Goal: Check status: Check status

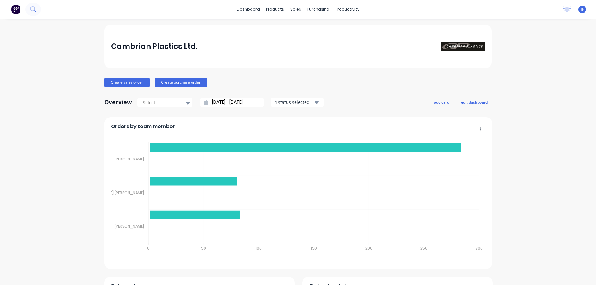
click at [33, 9] on icon at bounding box center [33, 9] width 6 height 6
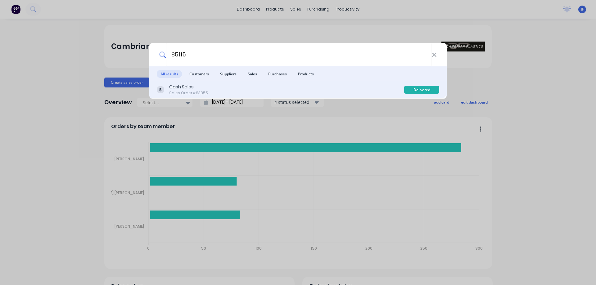
type input "85115"
click at [371, 83] on div "Cash Sales Sales Order #83855 Delivered" at bounding box center [297, 89] width 297 height 17
click at [364, 88] on div "Cash Sales Sales Order #83855" at bounding box center [280, 90] width 247 height 12
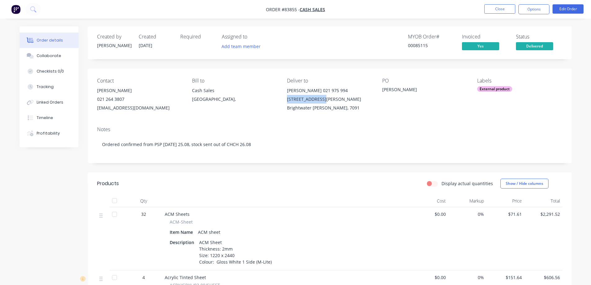
drag, startPoint x: 339, startPoint y: 91, endPoint x: 343, endPoint y: 98, distance: 8.1
click at [343, 98] on div "Dylan Filbee 021 975 994 46 Jefferies Road" at bounding box center [329, 94] width 85 height 17
copy div "46 Jefferies Road"
click at [32, 10] on icon at bounding box center [33, 9] width 6 height 6
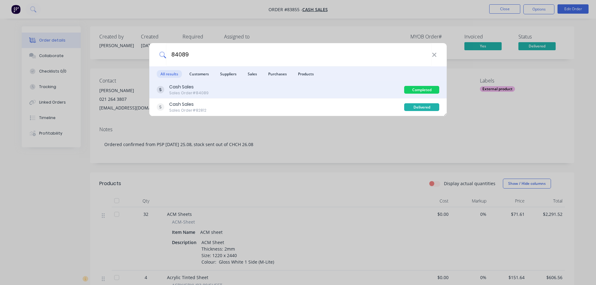
type input "84089"
click at [240, 93] on div "Cash Sales Sales Order #84089" at bounding box center [280, 90] width 247 height 12
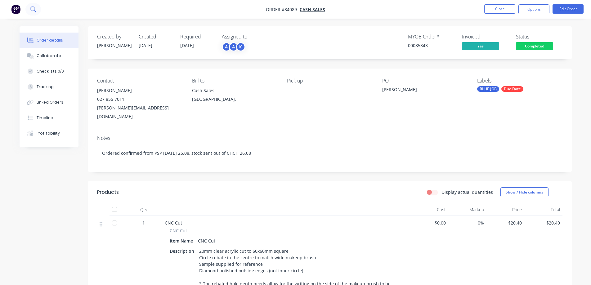
click at [36, 10] on button at bounding box center [33, 9] width 16 height 12
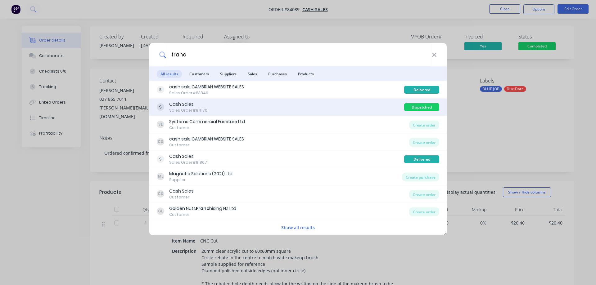
type input "franc"
click at [351, 109] on div "Cash Sales Sales Order #84170" at bounding box center [280, 107] width 247 height 12
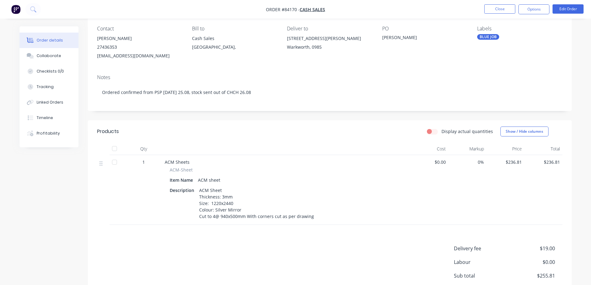
scroll to position [116, 0]
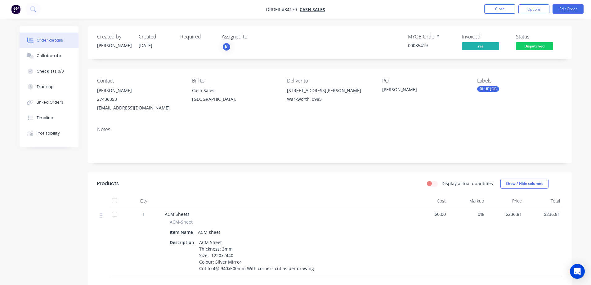
click at [423, 45] on div "00085419" at bounding box center [431, 45] width 47 height 7
drag, startPoint x: 423, startPoint y: 45, endPoint x: 400, endPoint y: 50, distance: 24.3
click at [423, 45] on div "00085419" at bounding box center [431, 45] width 47 height 7
copy div "00085419"
click at [52, 118] on div "Timeline" at bounding box center [45, 118] width 16 height 6
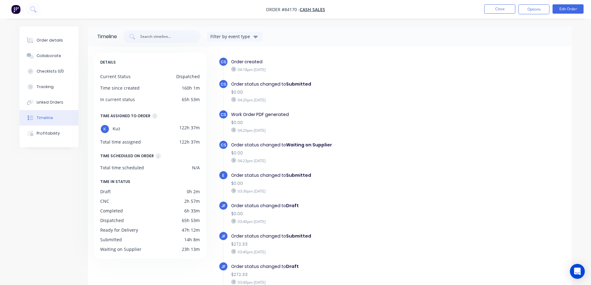
scroll to position [48, 0]
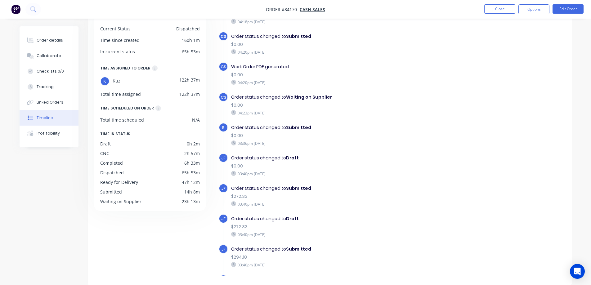
click at [17, 11] on img "button" at bounding box center [15, 9] width 9 height 9
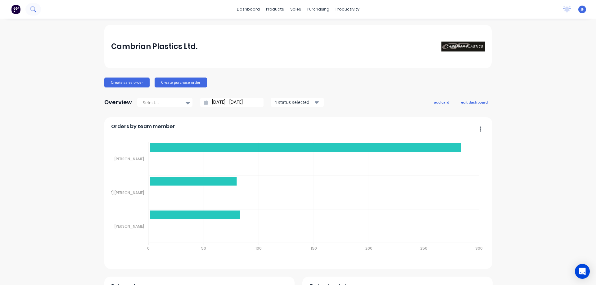
click at [34, 7] on icon at bounding box center [33, 9] width 6 height 6
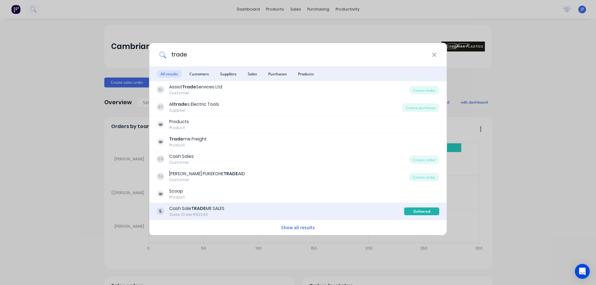
type input "trade"
click at [196, 211] on b "TRADE" at bounding box center [198, 208] width 15 height 6
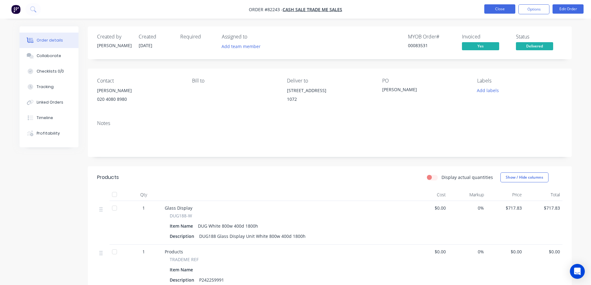
click at [499, 11] on button "Close" at bounding box center [499, 8] width 31 height 9
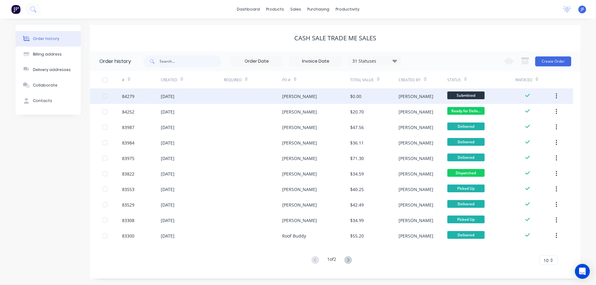
click at [319, 89] on div "[PERSON_NAME]" at bounding box center [316, 96] width 68 height 16
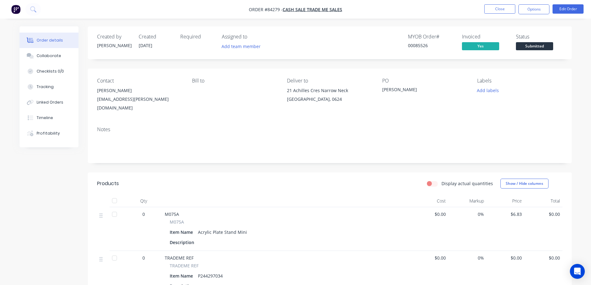
click at [548, 44] on span "Submitted" at bounding box center [534, 46] width 37 height 8
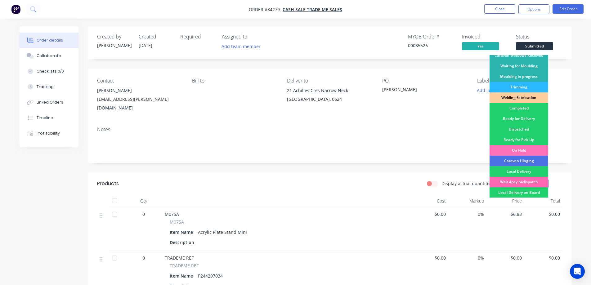
scroll to position [121, 0]
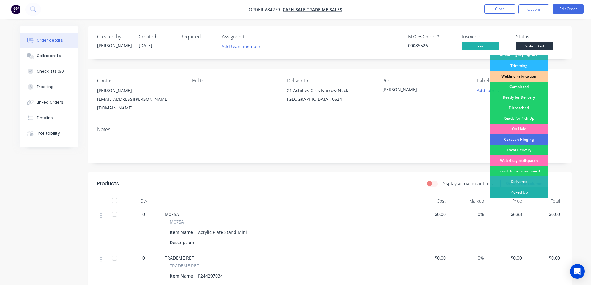
click at [532, 192] on div "Picked Up" at bounding box center [519, 192] width 59 height 11
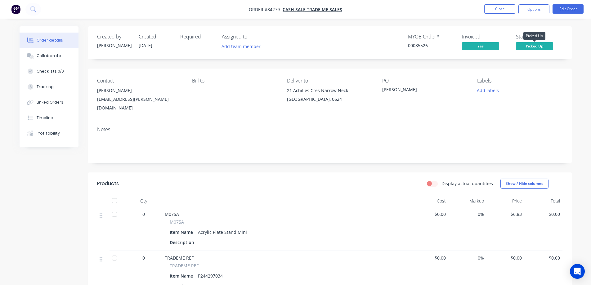
click at [528, 48] on span "Picked Up" at bounding box center [534, 46] width 37 height 8
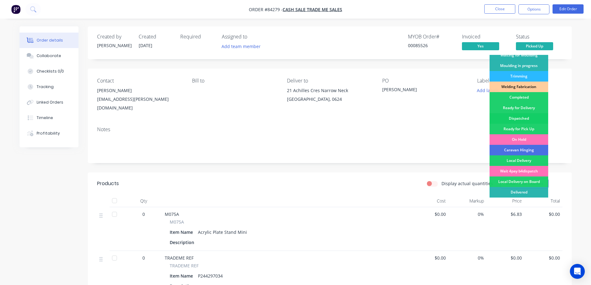
click at [513, 114] on div "Dispatched" at bounding box center [519, 118] width 59 height 11
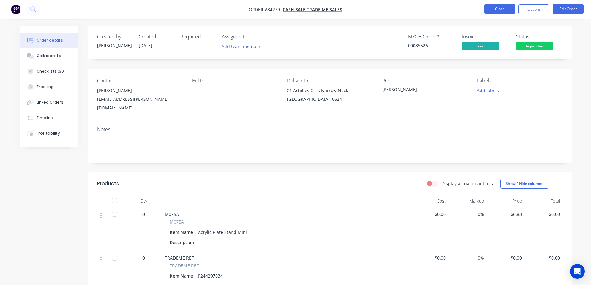
click at [499, 11] on button "Close" at bounding box center [499, 8] width 31 height 9
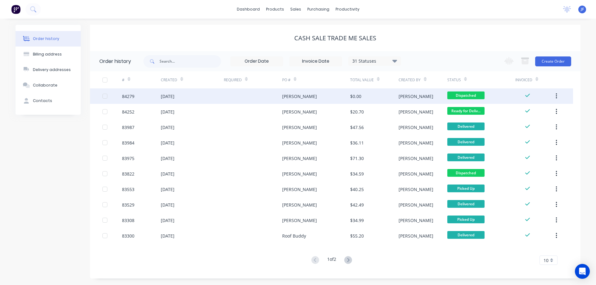
click at [288, 95] on div "[PERSON_NAME]" at bounding box center [299, 96] width 35 height 7
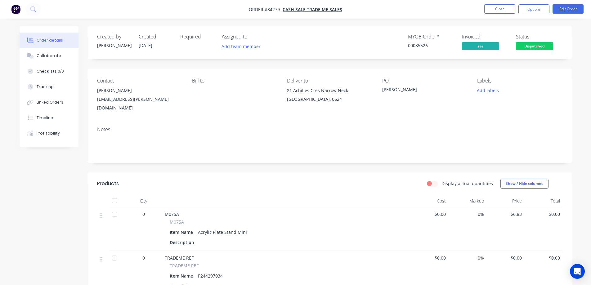
click at [542, 50] on span "Dispatched" at bounding box center [534, 46] width 37 height 8
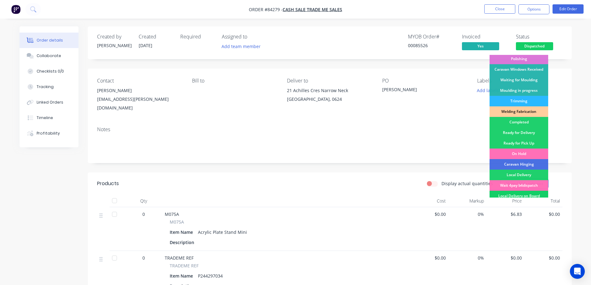
scroll to position [121, 0]
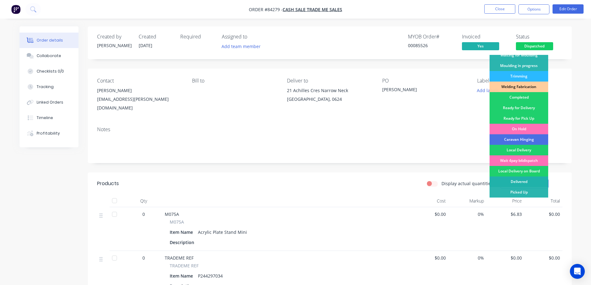
click at [524, 184] on div "Delivered" at bounding box center [519, 182] width 59 height 11
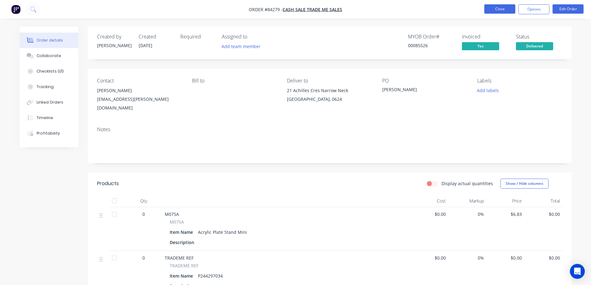
click at [504, 11] on button "Close" at bounding box center [499, 8] width 31 height 9
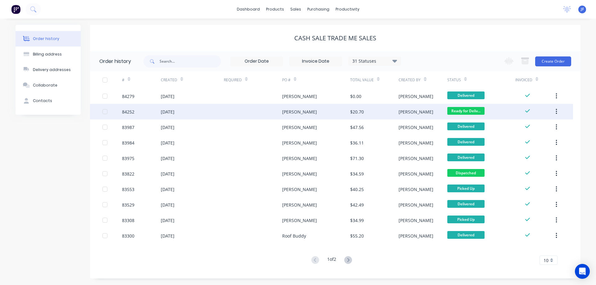
click at [271, 113] on div at bounding box center [253, 112] width 58 height 16
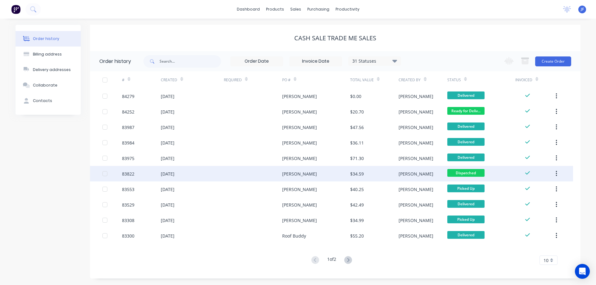
click at [360, 175] on div "$34.59" at bounding box center [357, 174] width 14 height 7
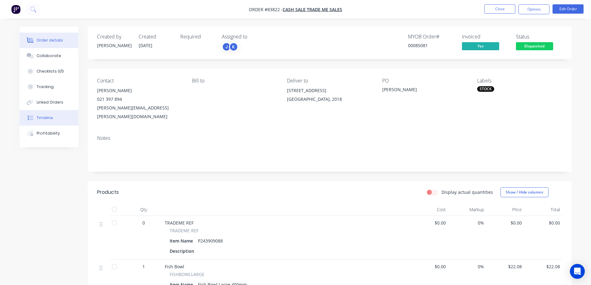
click at [51, 119] on div "Timeline" at bounding box center [45, 118] width 16 height 6
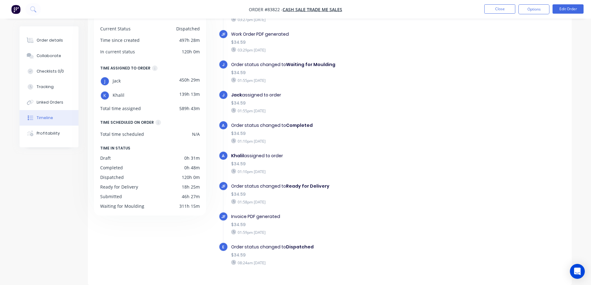
scroll to position [47, 0]
